Goal: Task Accomplishment & Management: Use online tool/utility

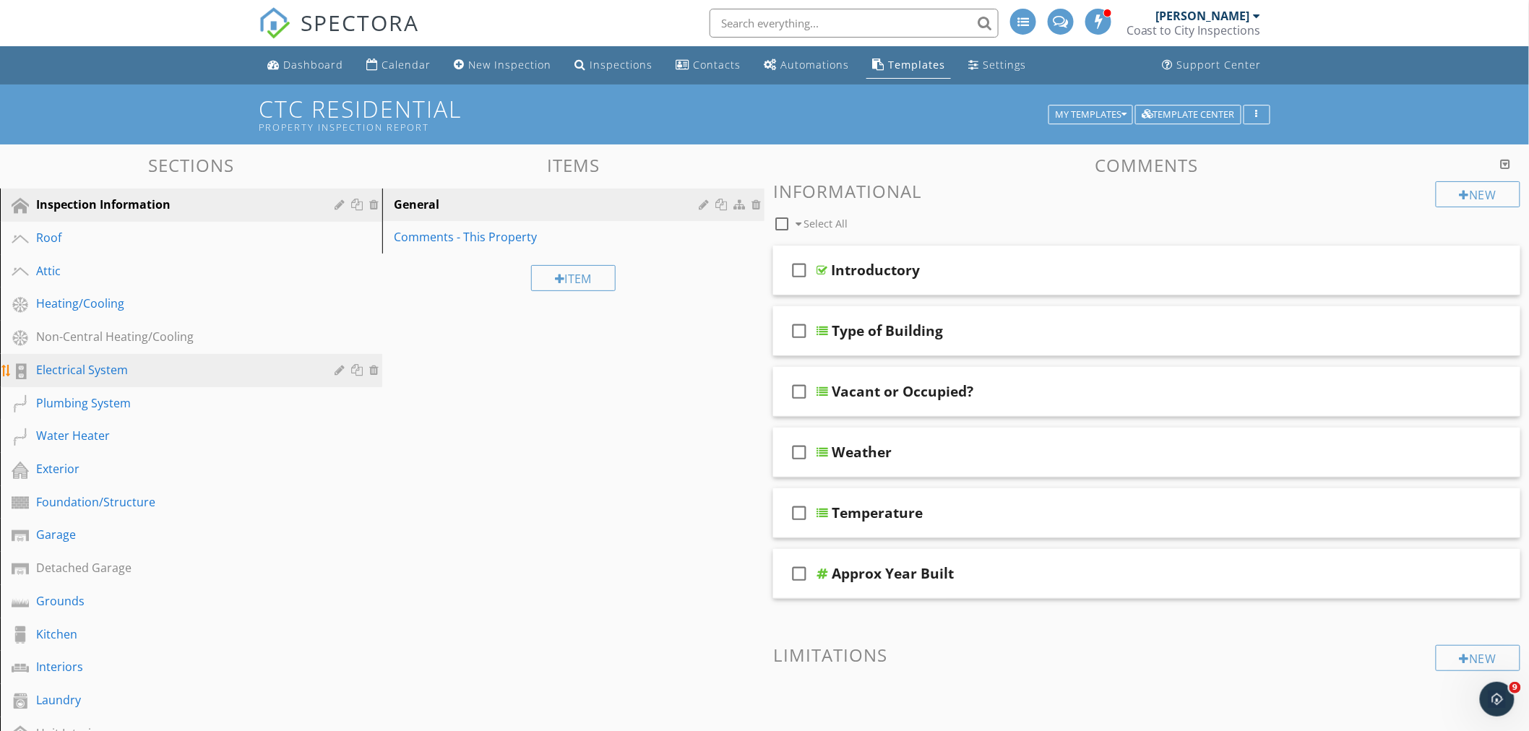
click at [41, 371] on div "Electrical System" at bounding box center [174, 369] width 277 height 17
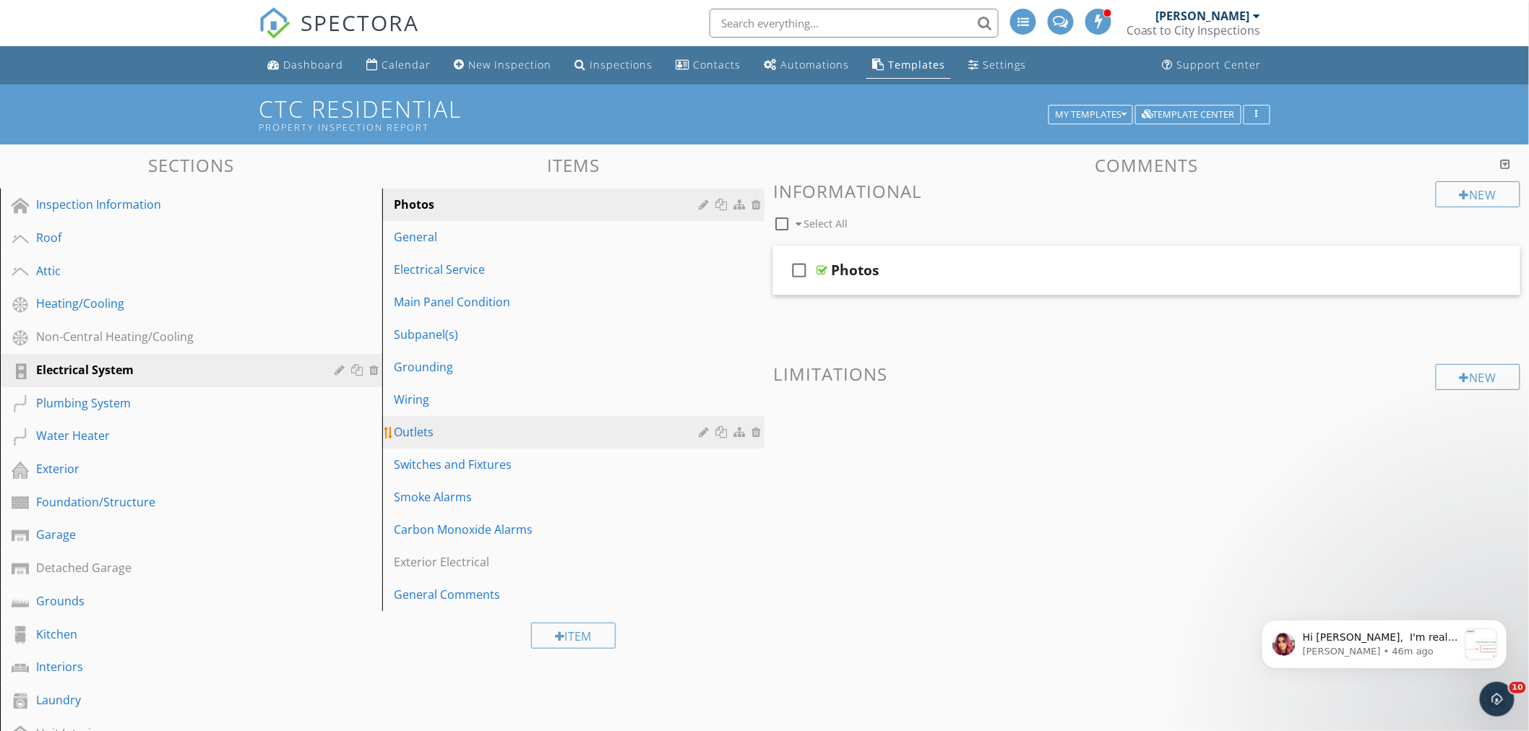
click at [412, 428] on div "Outlets" at bounding box center [548, 431] width 309 height 17
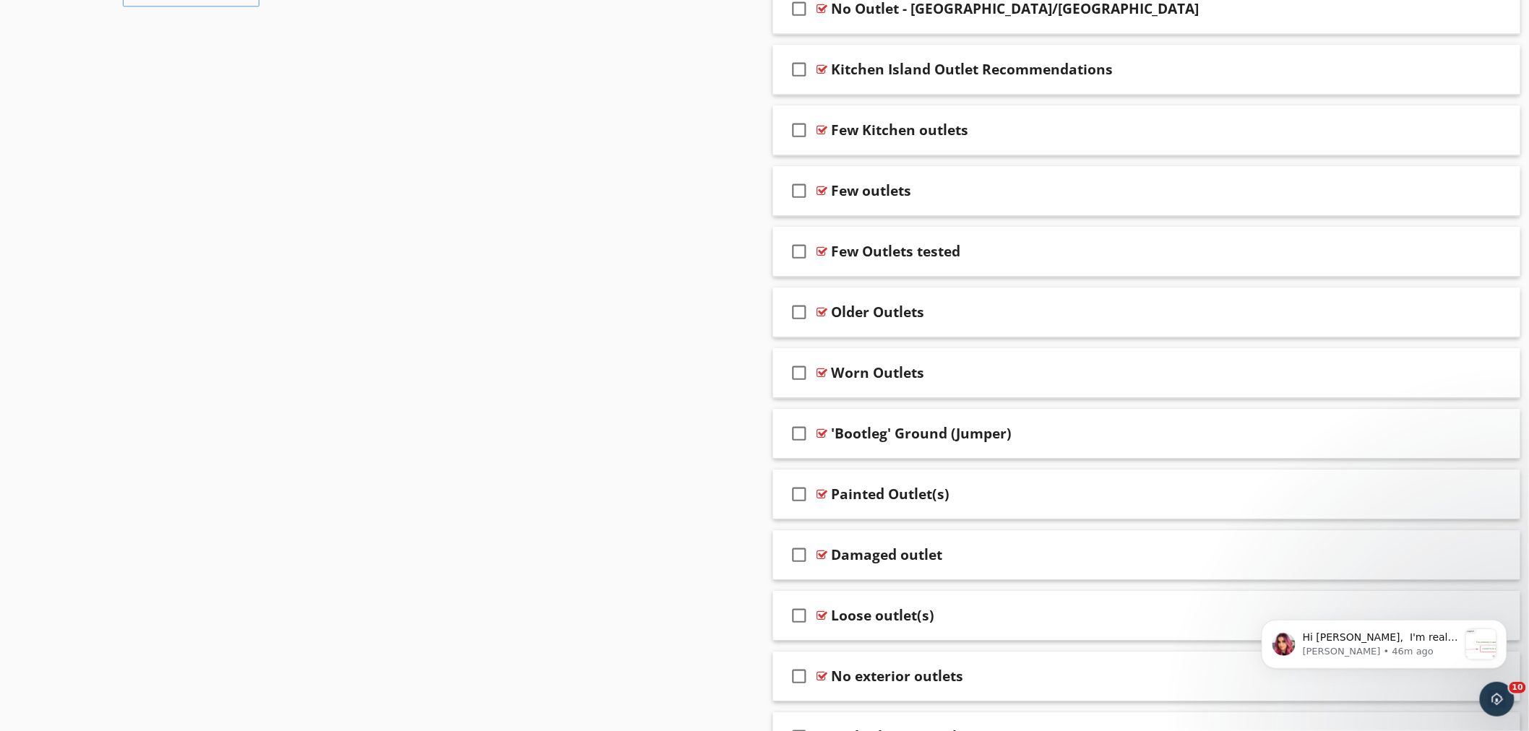
scroll to position [1605, 0]
click at [821, 313] on div at bounding box center [821, 311] width 11 height 12
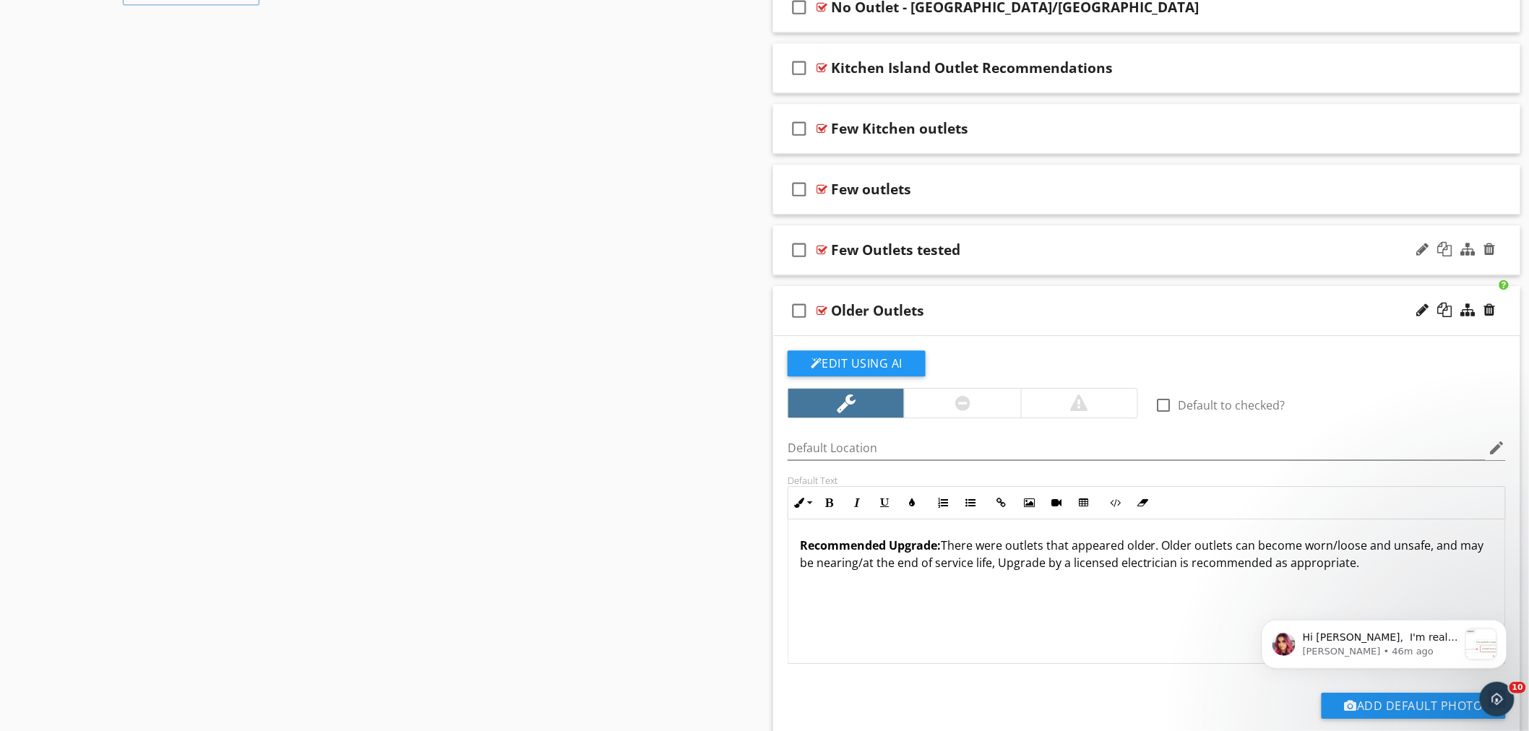
scroll to position [1685, 0]
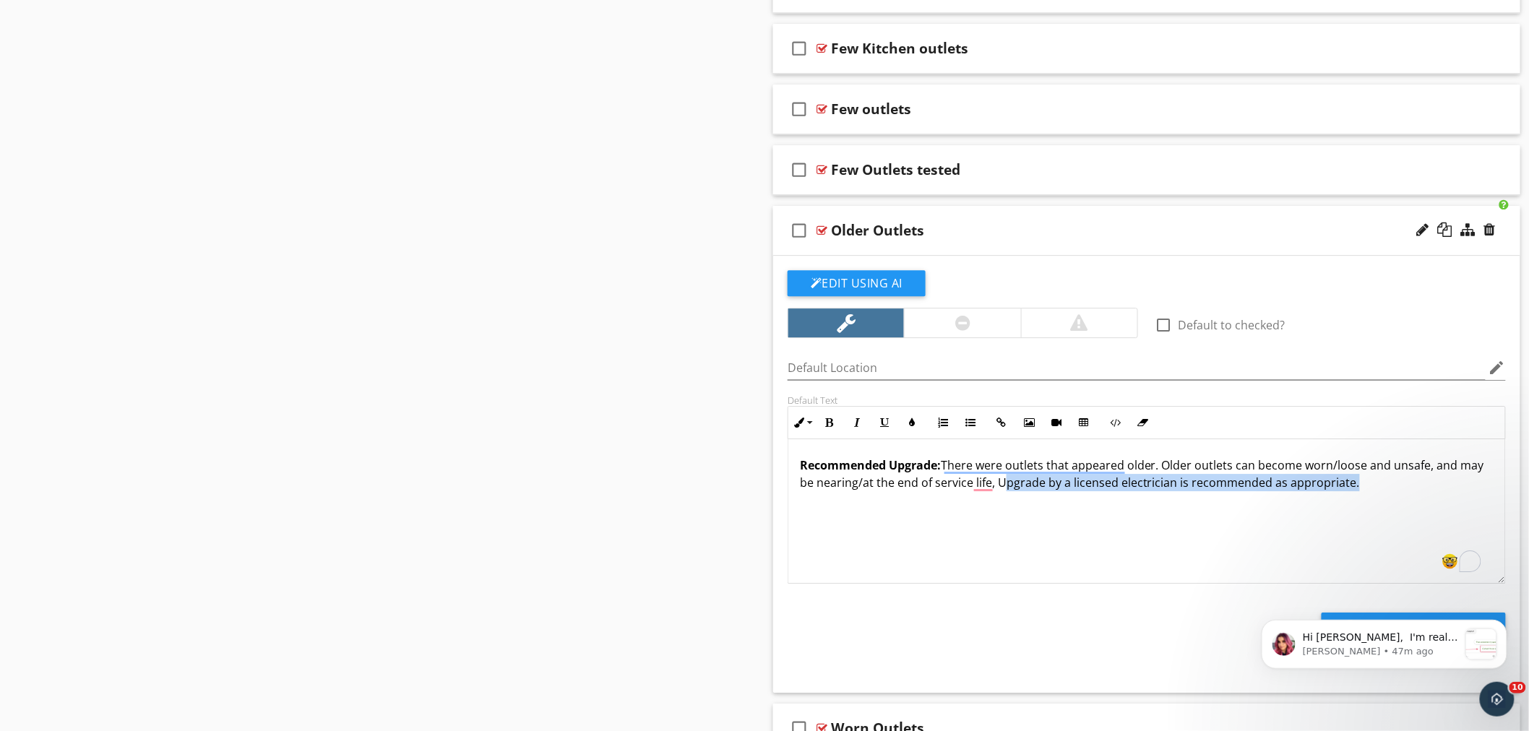
drag, startPoint x: 1005, startPoint y: 486, endPoint x: 1418, endPoint y: 485, distance: 413.2
click at [1420, 485] on p "Recommended Upgrade: There were outlets that appeared older. Older outlets can …" at bounding box center [1147, 474] width 694 height 35
click at [1005, 486] on p "Recommended Upgrade: There were outlets that appeared older. Older outlets can …" at bounding box center [1147, 474] width 694 height 35
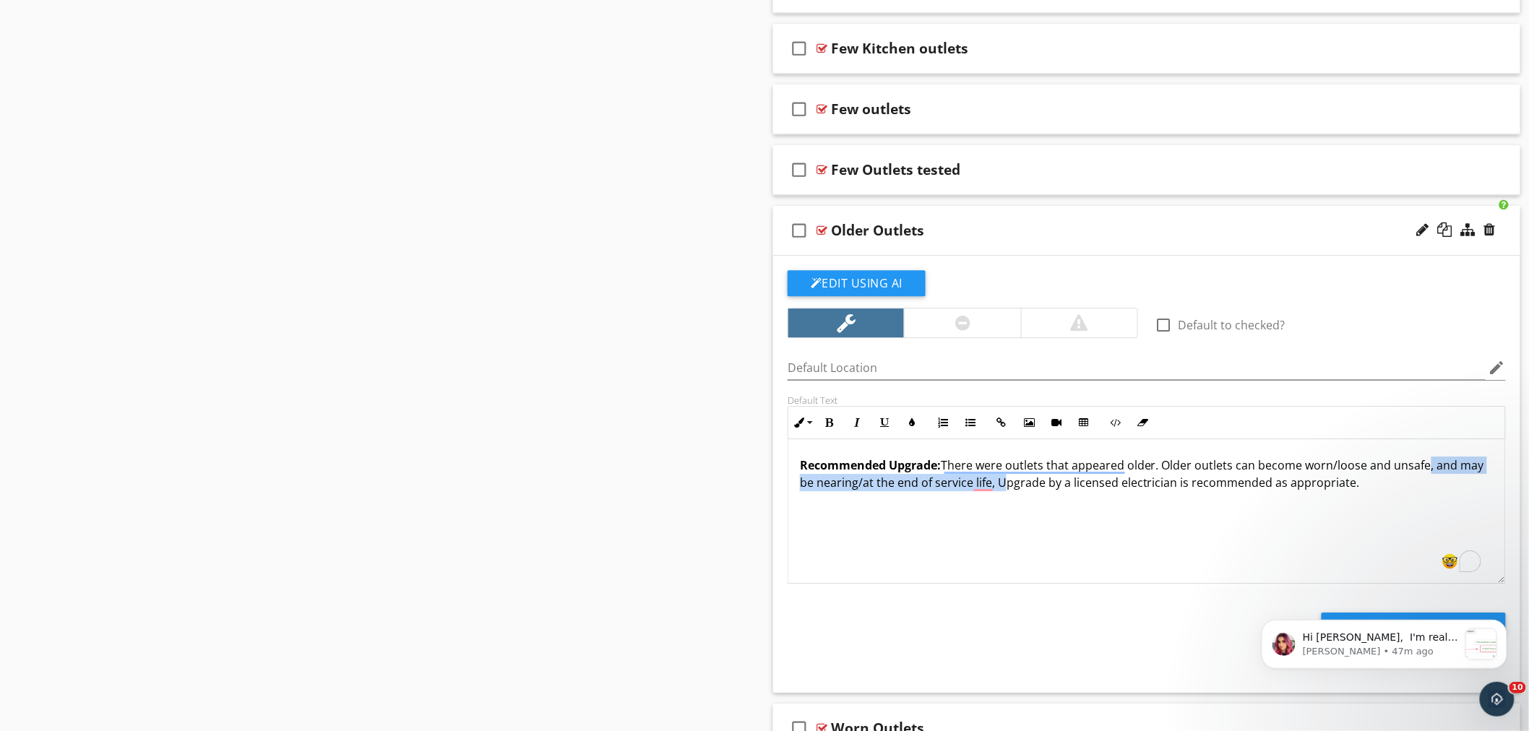
drag, startPoint x: 1005, startPoint y: 486, endPoint x: 1427, endPoint y: 465, distance: 422.4
click at [1427, 465] on p "Recommended Upgrade: There were outlets that appeared older. Older outlets can …" at bounding box center [1147, 474] width 694 height 35
drag, startPoint x: 1153, startPoint y: 490, endPoint x: 1058, endPoint y: 488, distance: 94.6
click at [1058, 488] on p "Recommended Upgrade: There were outlets that appeared older. Older outlets can …" at bounding box center [1147, 474] width 694 height 35
drag, startPoint x: 1060, startPoint y: 488, endPoint x: 1138, endPoint y: 495, distance: 77.6
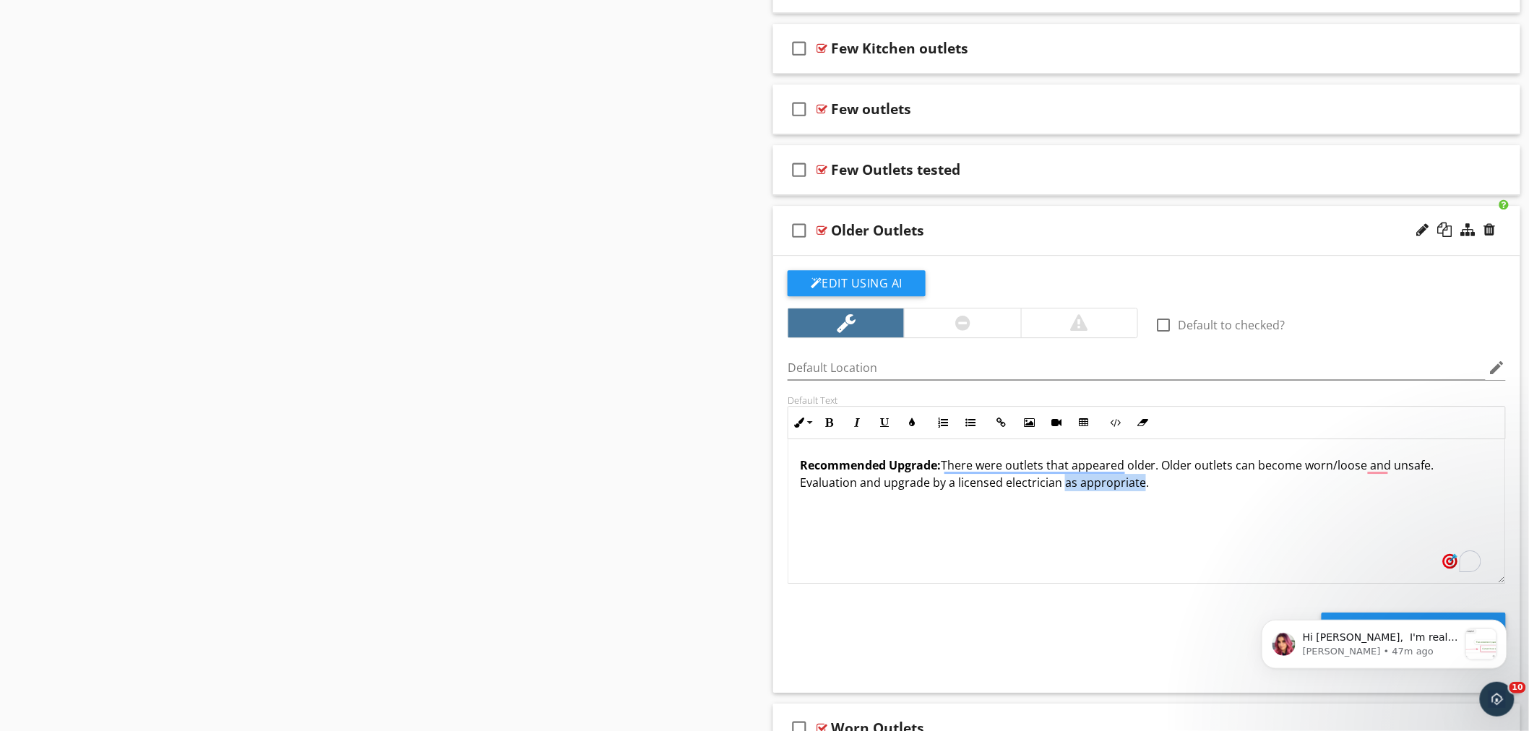
click at [1138, 495] on div "Recommended Upgrade: There were outlets that appeared older. Older outlets can …" at bounding box center [1146, 511] width 717 height 144
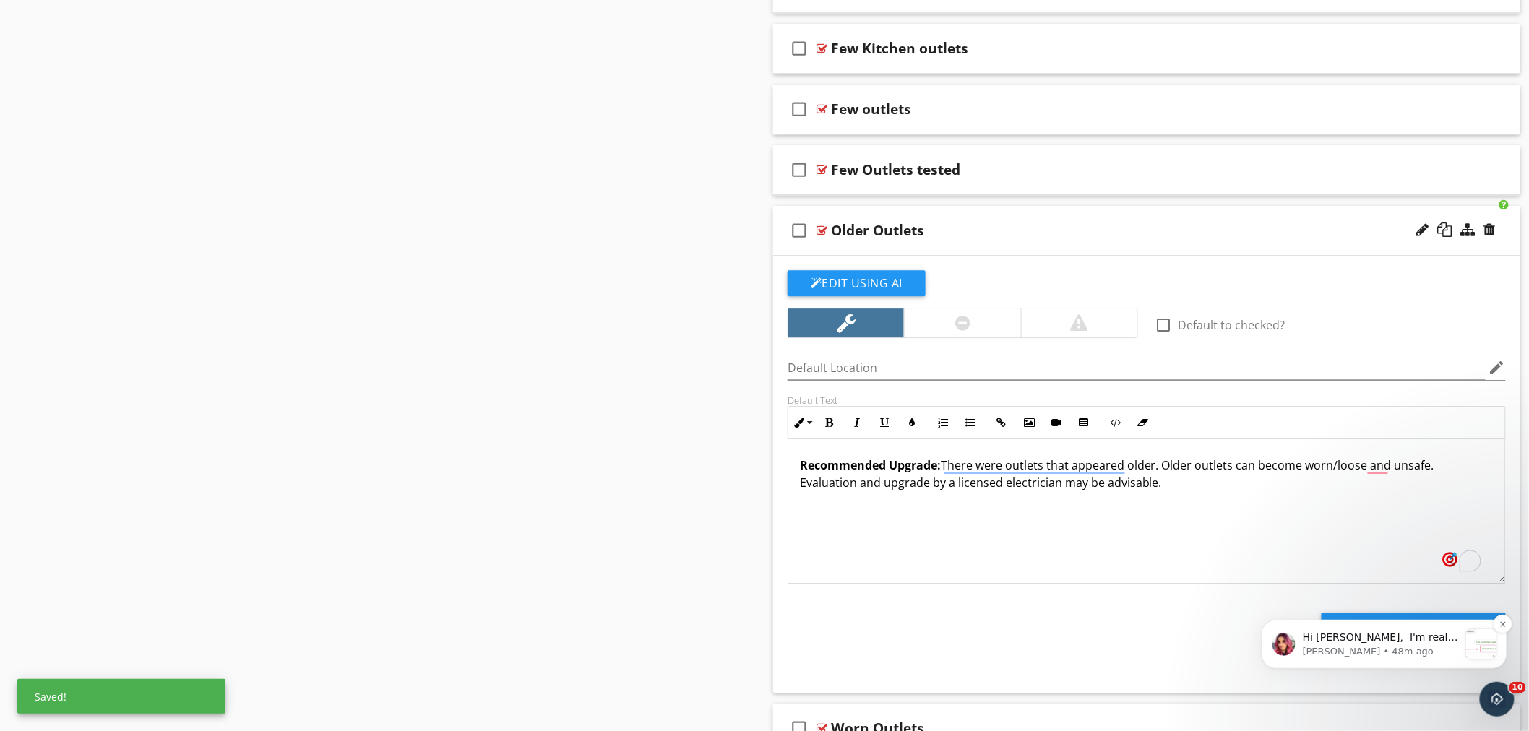
click at [1428, 639] on span "Hi [PERSON_NAME], ﻿​﻿ ﻿I'm really sorry that our automated bot, [PERSON_NAME], …" at bounding box center [1379, 737] width 155 height 212
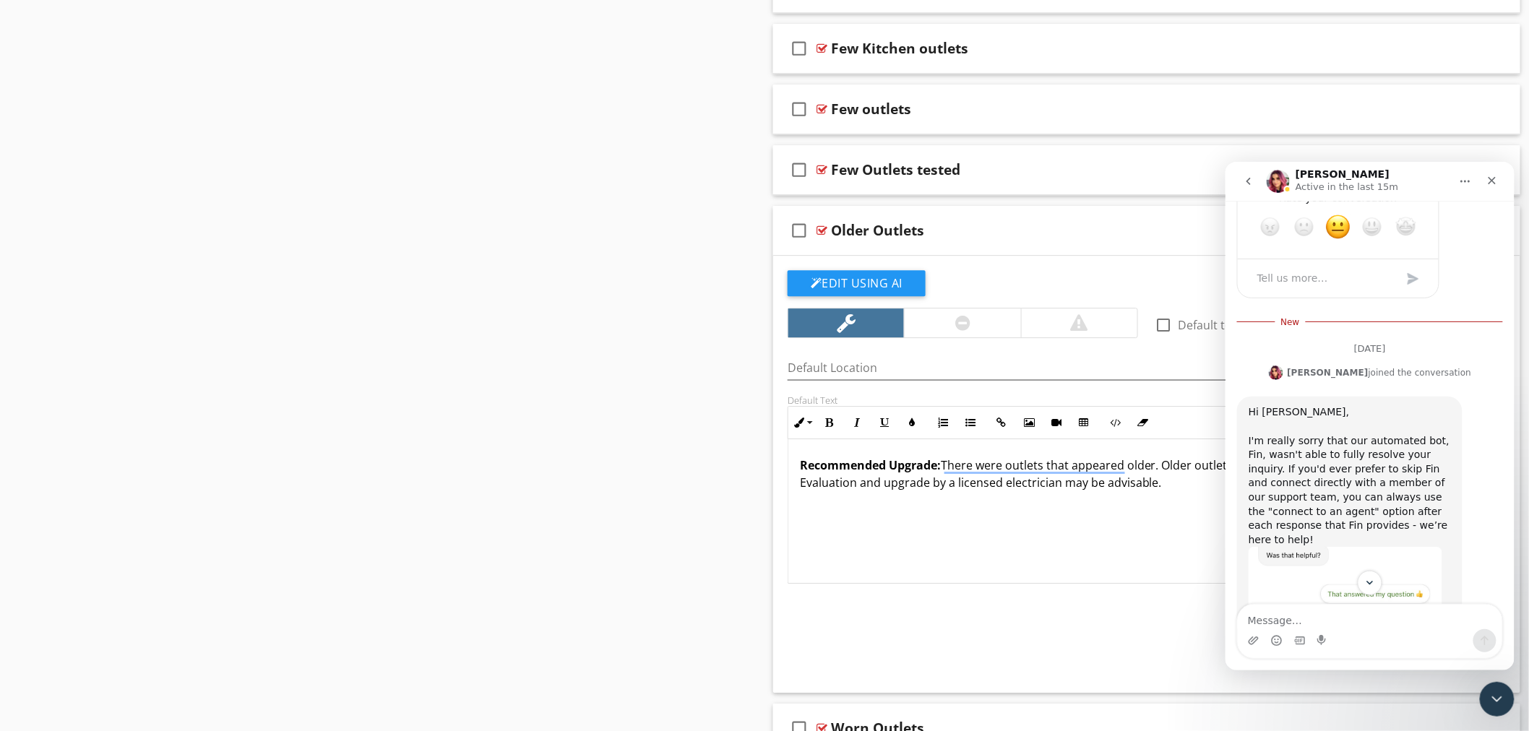
scroll to position [1180, 0]
click at [744, 355] on div "Sections Inspection Information Roof Attic Heating/Cooling Non-Central Heating/…" at bounding box center [764, 84] width 1529 height 3251
click at [740, 454] on div "Sections Inspection Information Roof Attic Heating/Cooling Non-Central Heating/…" at bounding box center [764, 84] width 1529 height 3251
click at [699, 337] on div "Sections Inspection Information Roof Attic Heating/Cooling Non-Central Heating/…" at bounding box center [764, 84] width 1529 height 3251
click at [1493, 694] on icon "Close Intercom Messenger" at bounding box center [1493, 696] width 17 height 17
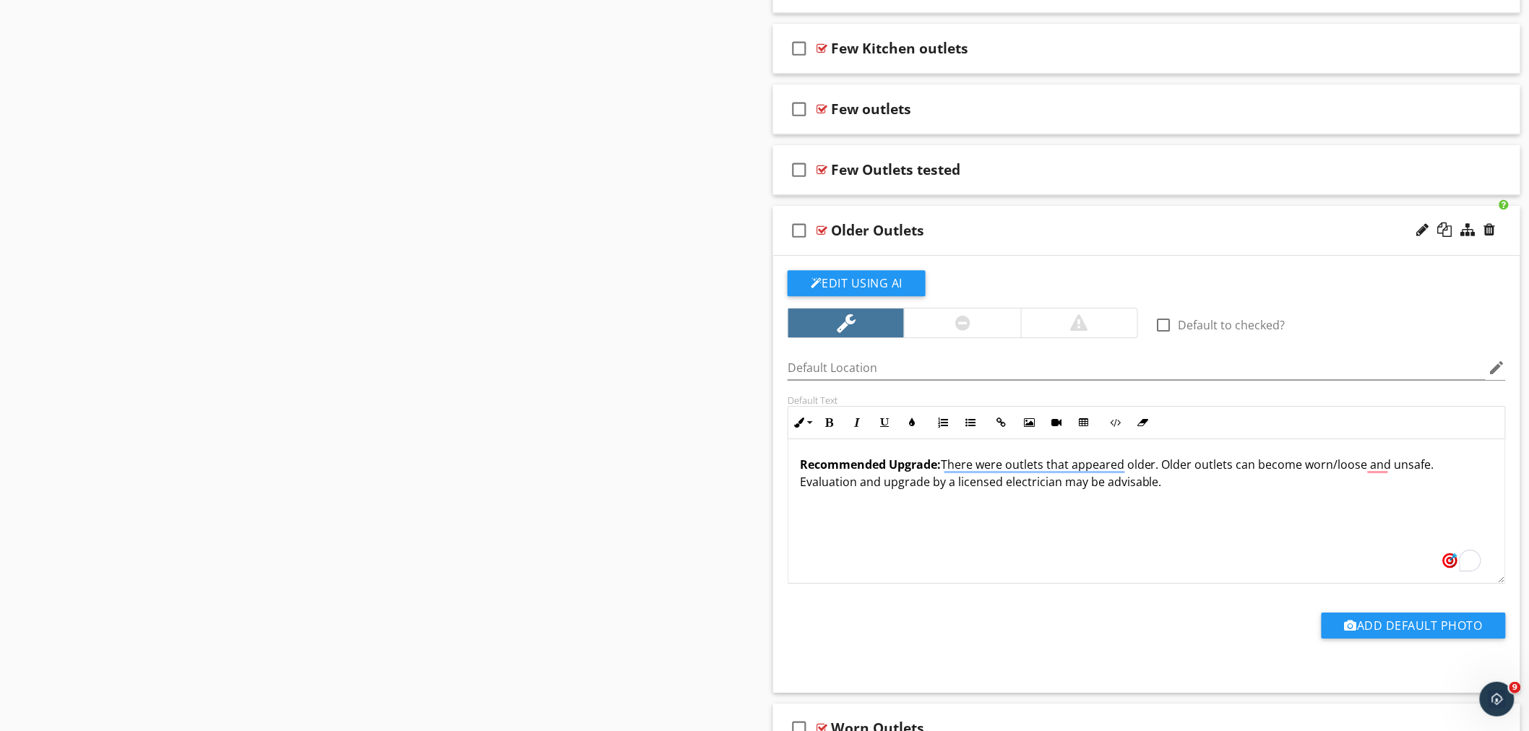
scroll to position [0, 0]
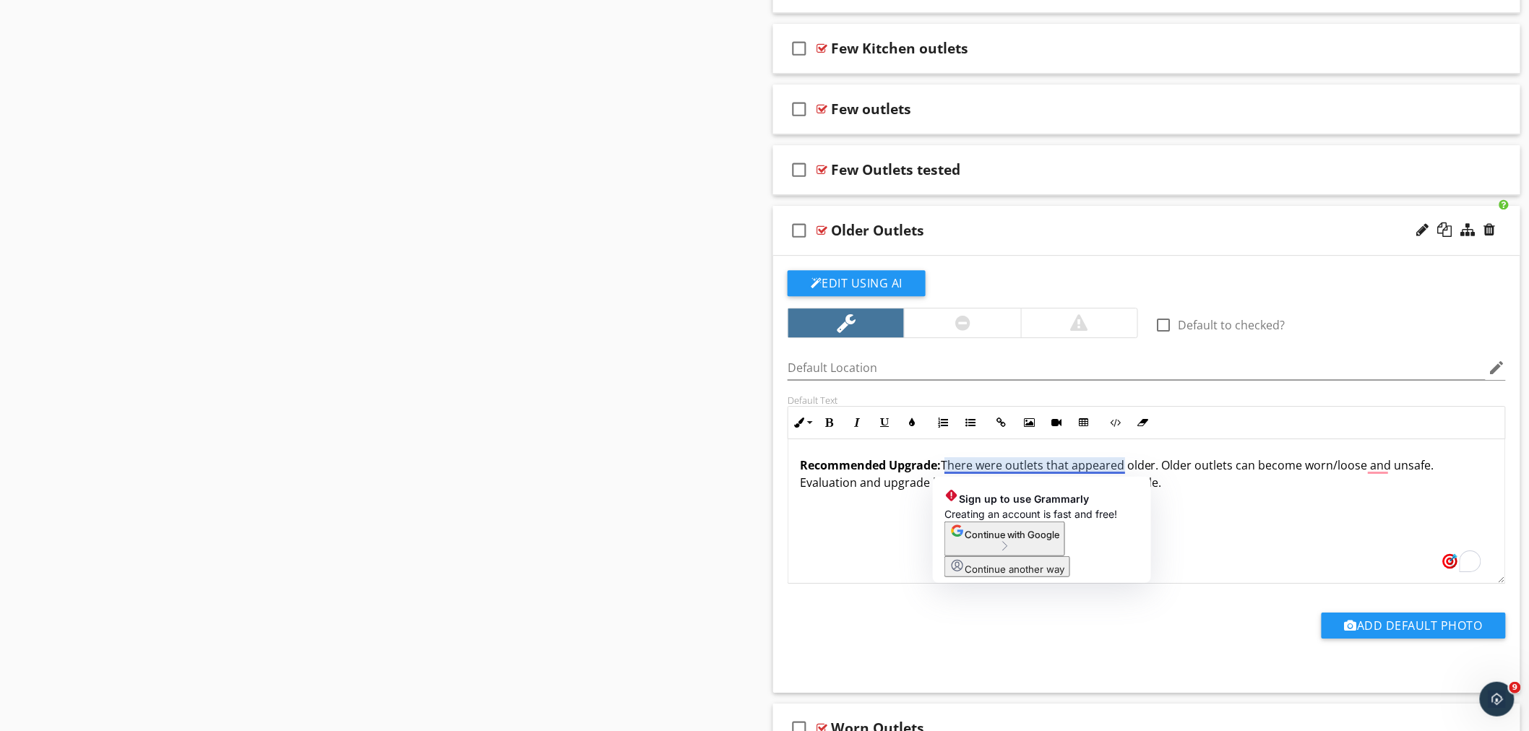
click at [950, 468] on p "Recommended Upgrade: There were outlets that appeared older. Older outlets can …" at bounding box center [1147, 474] width 694 height 35
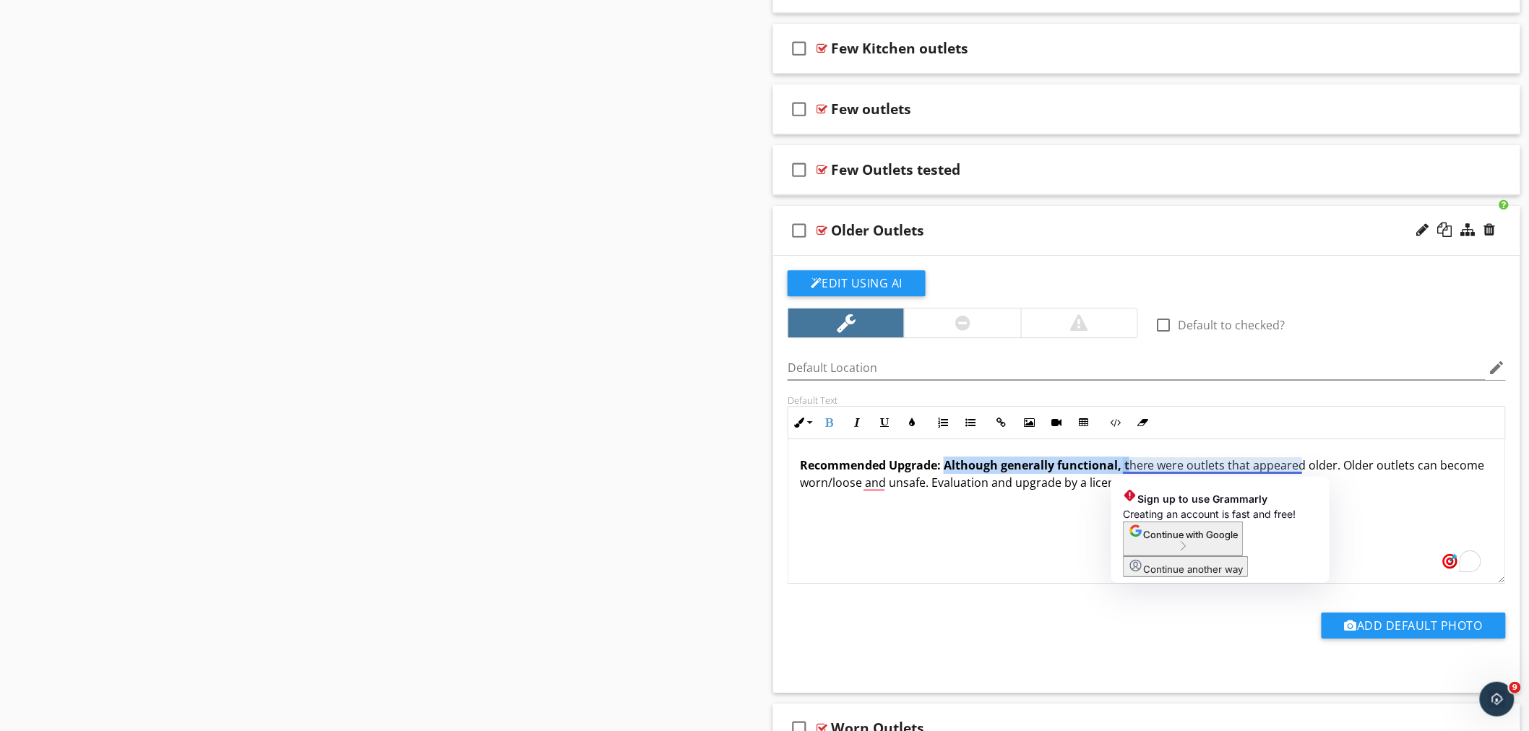
drag, startPoint x: 943, startPoint y: 467, endPoint x: 1127, endPoint y: 467, distance: 183.5
click at [1127, 467] on strong "Recommended Upgrade: Although generally functional, t" at bounding box center [964, 465] width 329 height 16
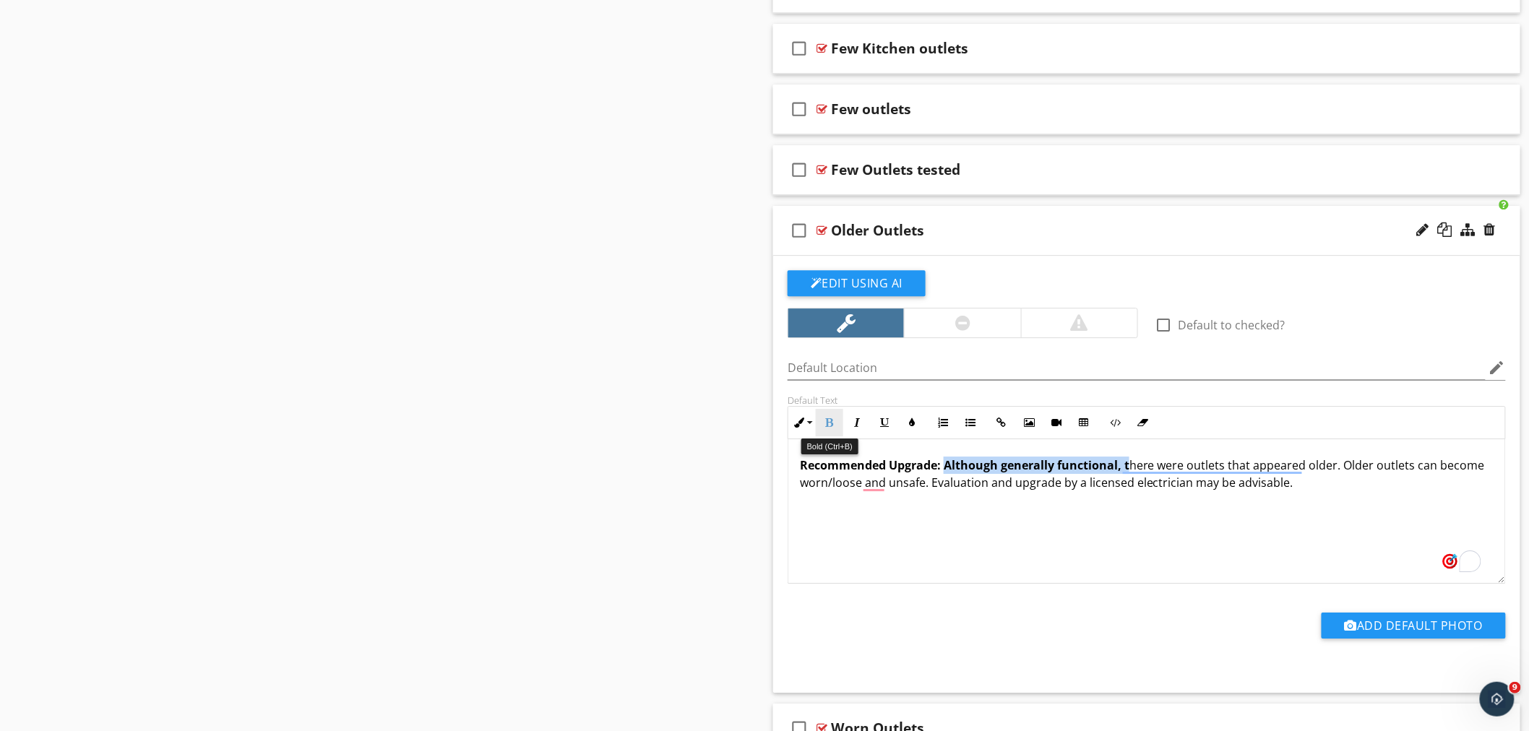
click at [834, 423] on icon "button" at bounding box center [829, 423] width 10 height 10
click at [1225, 522] on div "Recommended Upgrade: Although generally functional, there were outlets that app…" at bounding box center [1146, 511] width 717 height 144
click at [821, 229] on div at bounding box center [821, 231] width 11 height 12
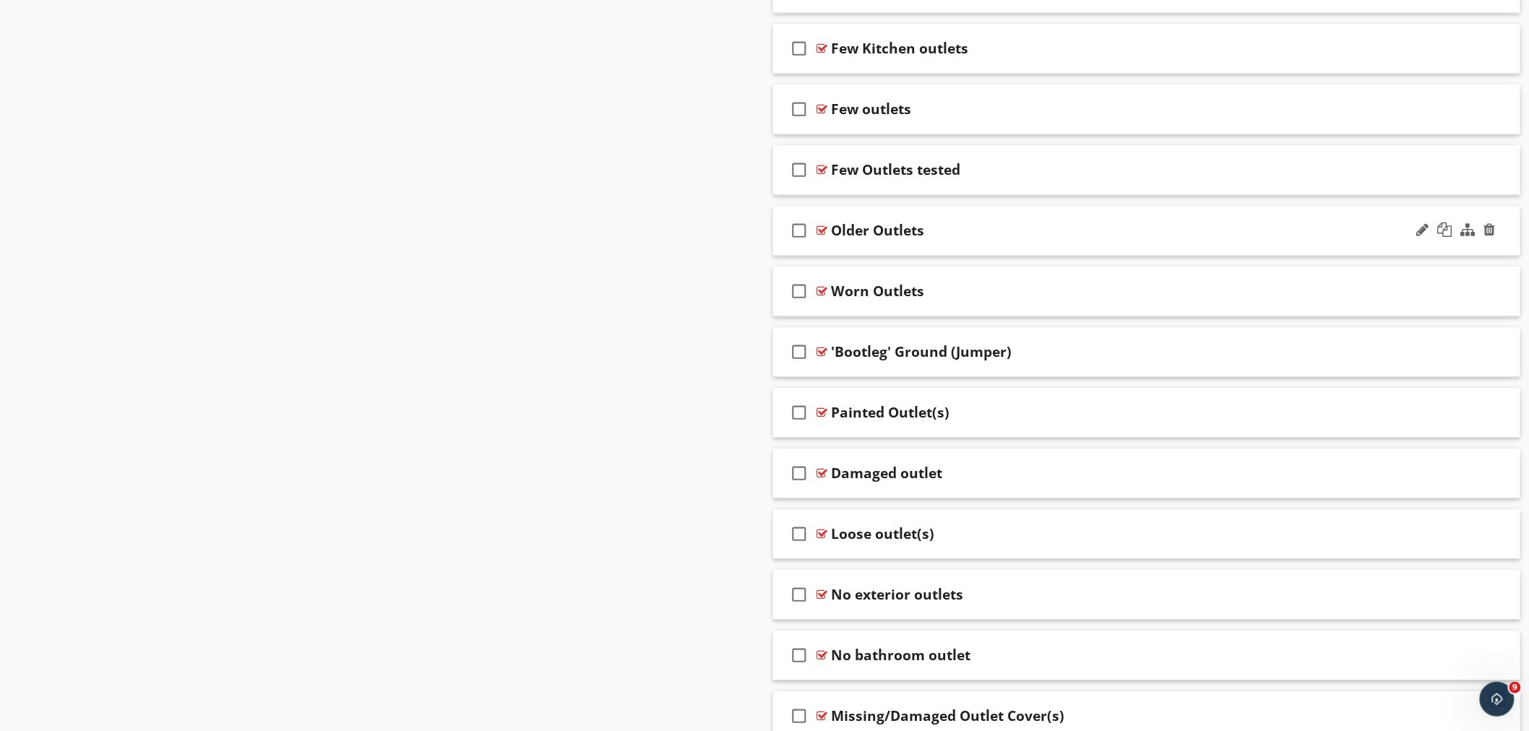
click at [876, 224] on div "Older Outlets" at bounding box center [877, 230] width 93 height 17
click at [818, 231] on div at bounding box center [821, 231] width 11 height 12
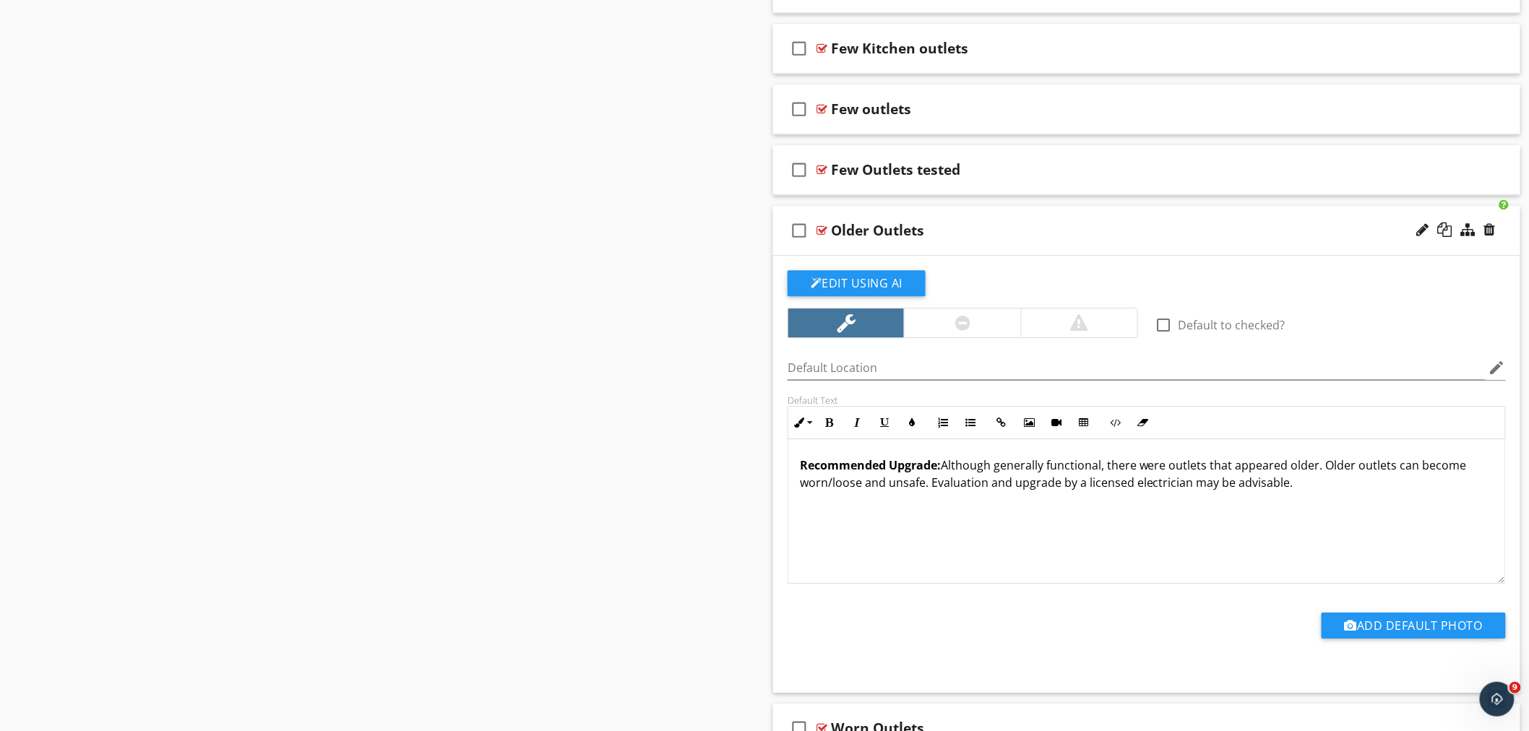
click at [818, 231] on div at bounding box center [821, 231] width 11 height 12
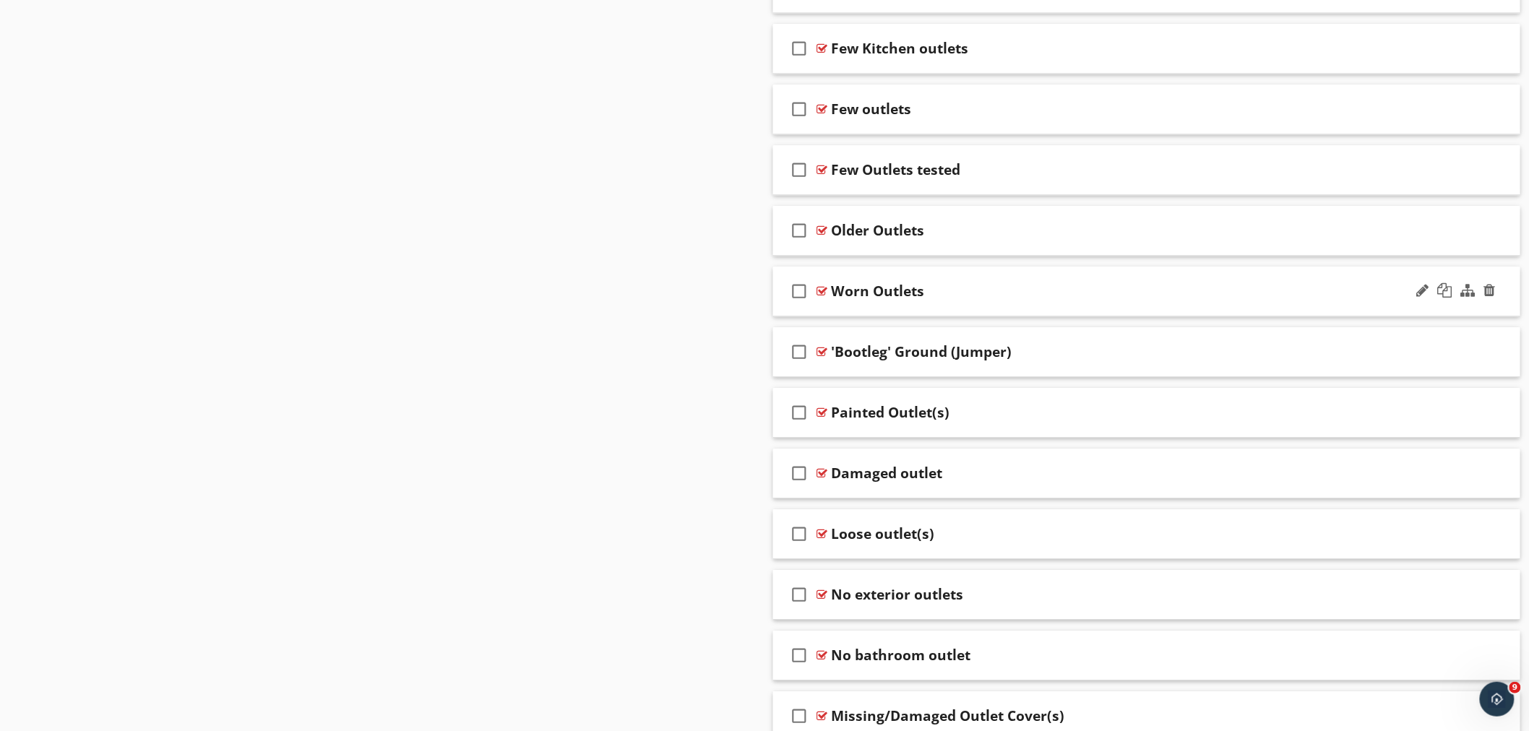
click at [820, 293] on div at bounding box center [821, 291] width 11 height 12
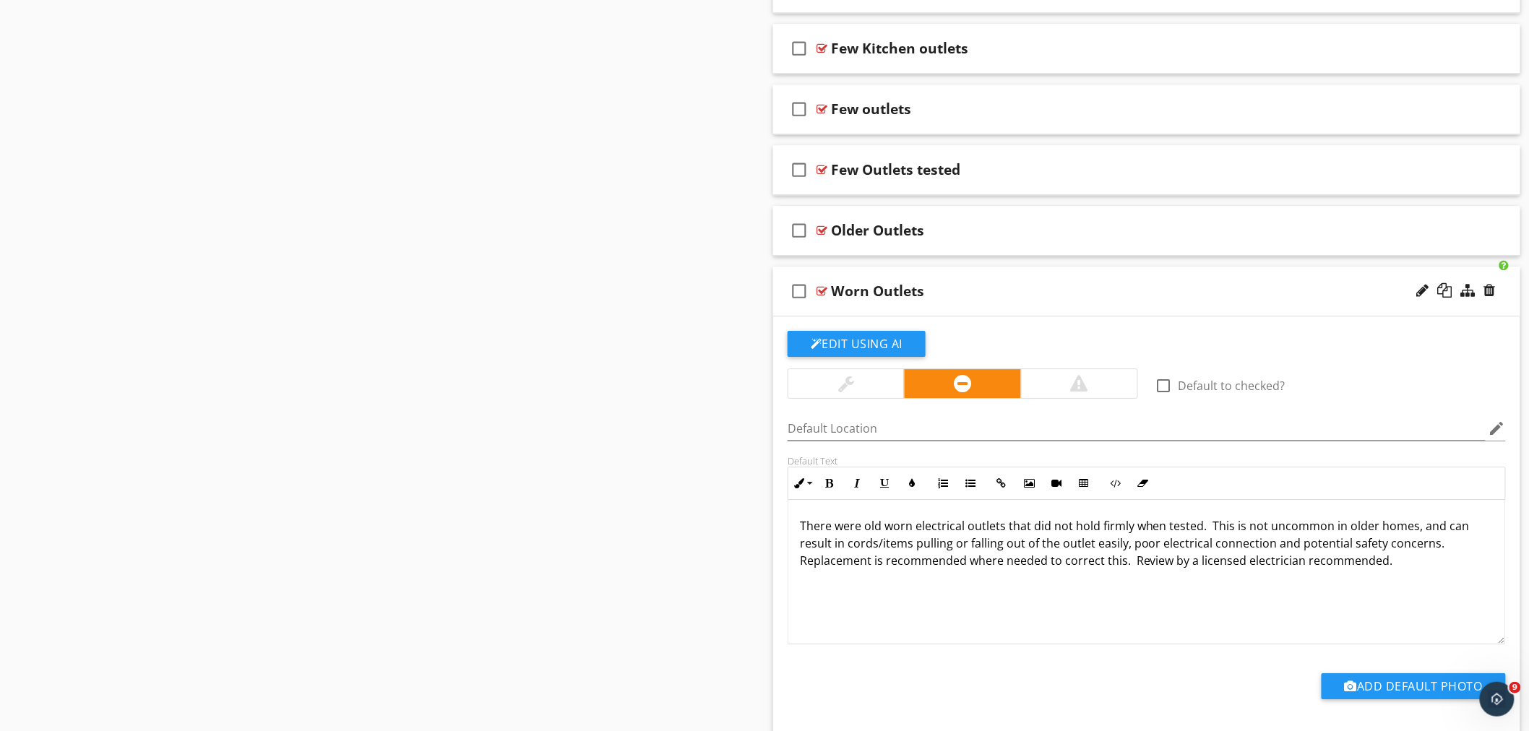
click at [824, 291] on div at bounding box center [821, 291] width 11 height 12
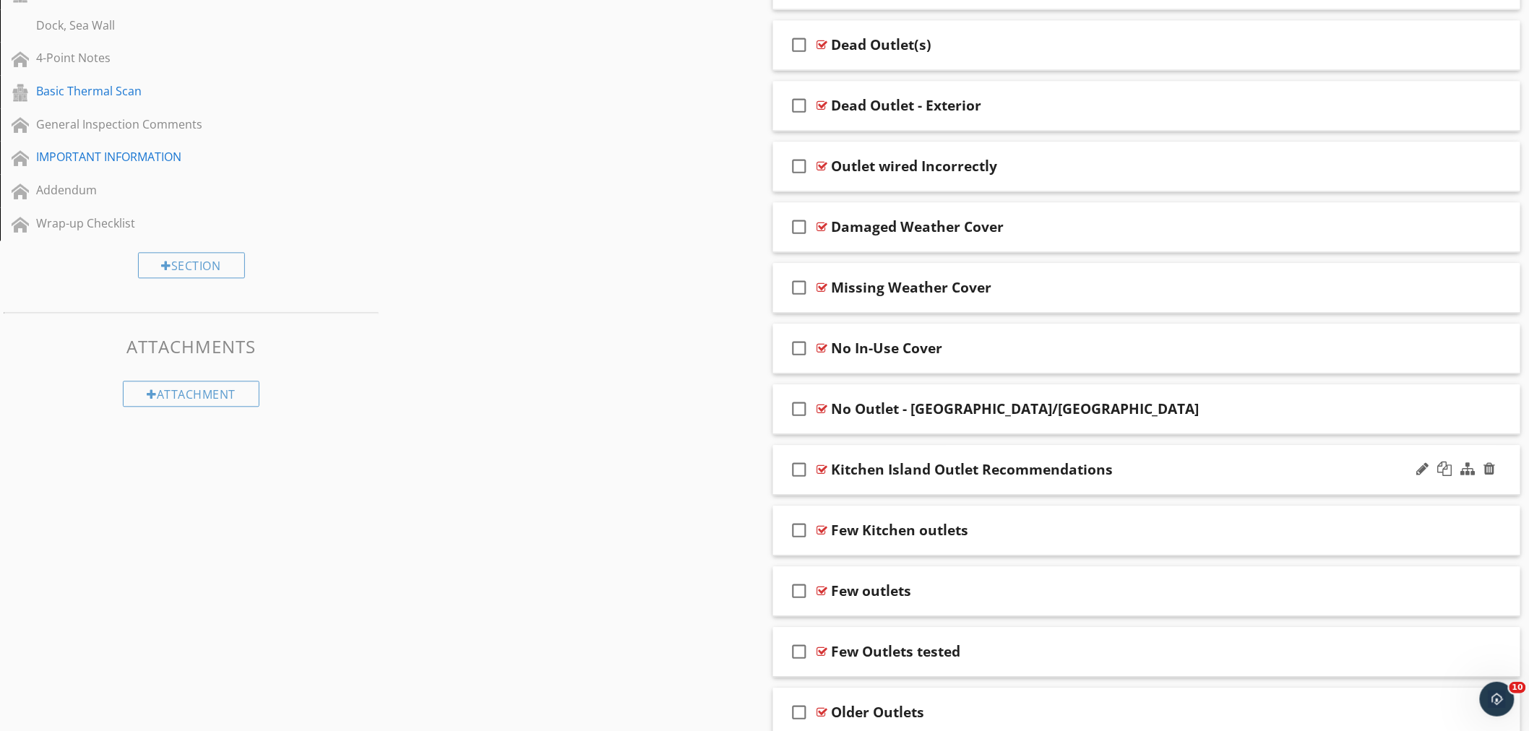
scroll to position [1178, 0]
